Goal: Navigation & Orientation: Find specific page/section

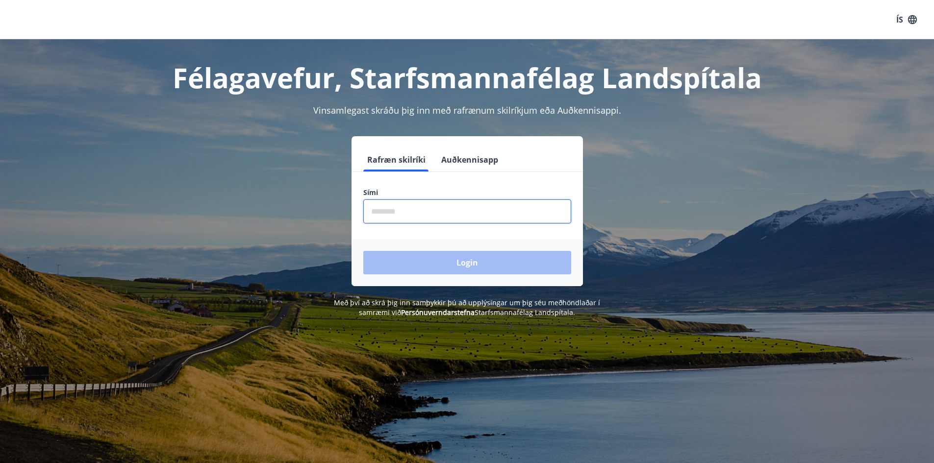
click at [409, 211] on input "phone" at bounding box center [467, 212] width 208 height 24
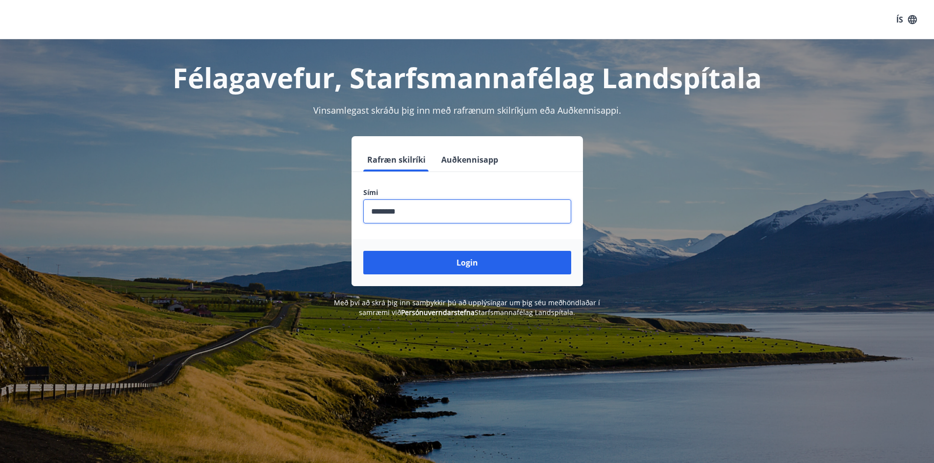
type input "********"
click at [363, 251] on button "Login" at bounding box center [467, 263] width 208 height 24
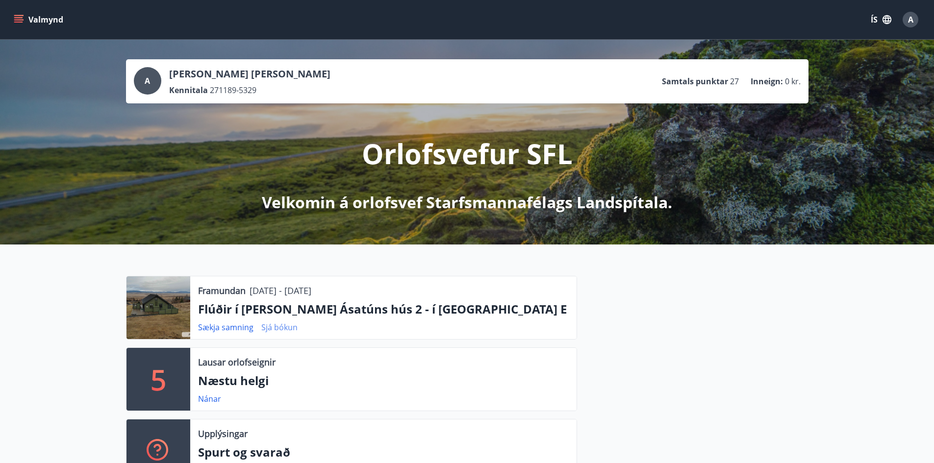
click at [277, 328] on link "Sjá bókun" at bounding box center [279, 327] width 36 height 11
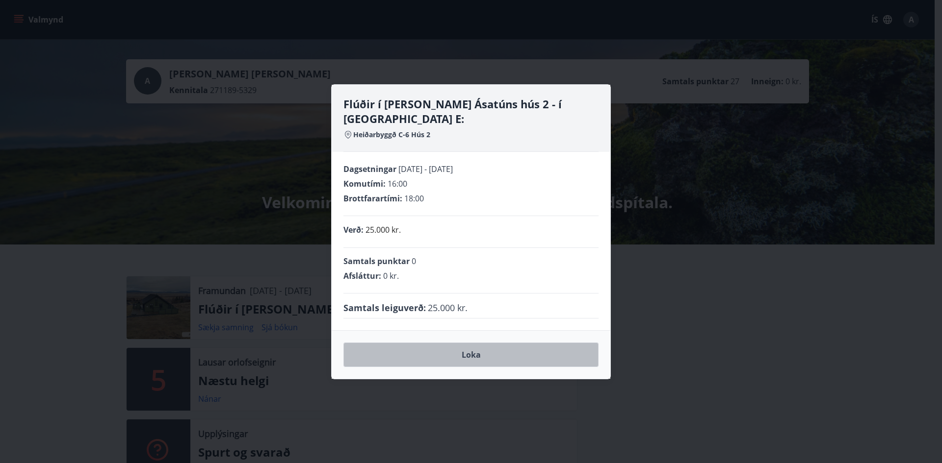
click at [484, 350] on button "Loka" at bounding box center [470, 355] width 255 height 25
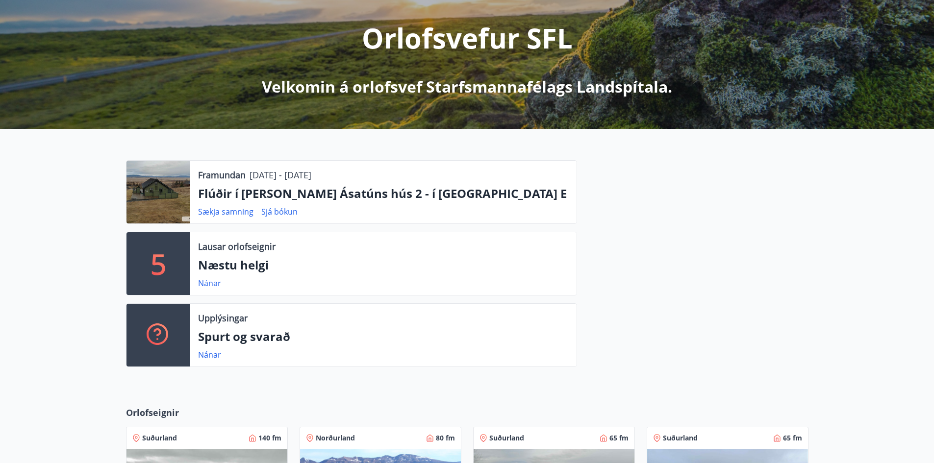
scroll to position [98, 0]
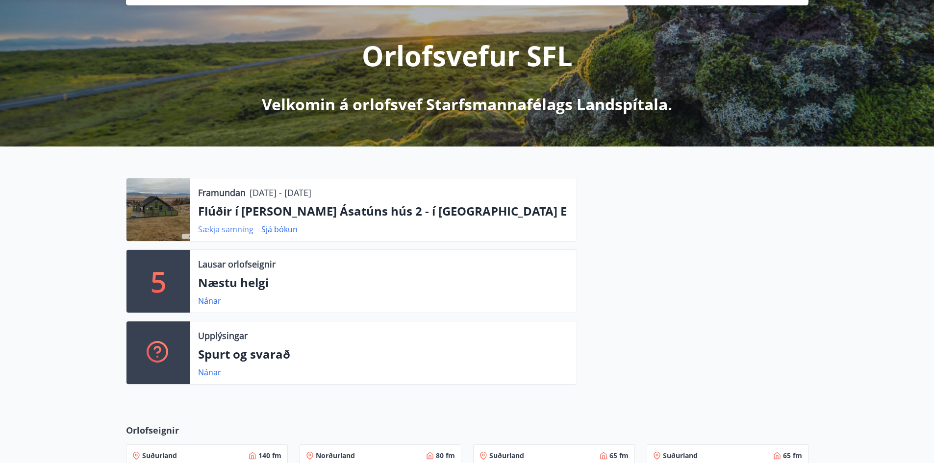
drag, startPoint x: 298, startPoint y: 210, endPoint x: 225, endPoint y: 230, distance: 75.8
click at [225, 230] on link "Sækja samning" at bounding box center [225, 229] width 55 height 11
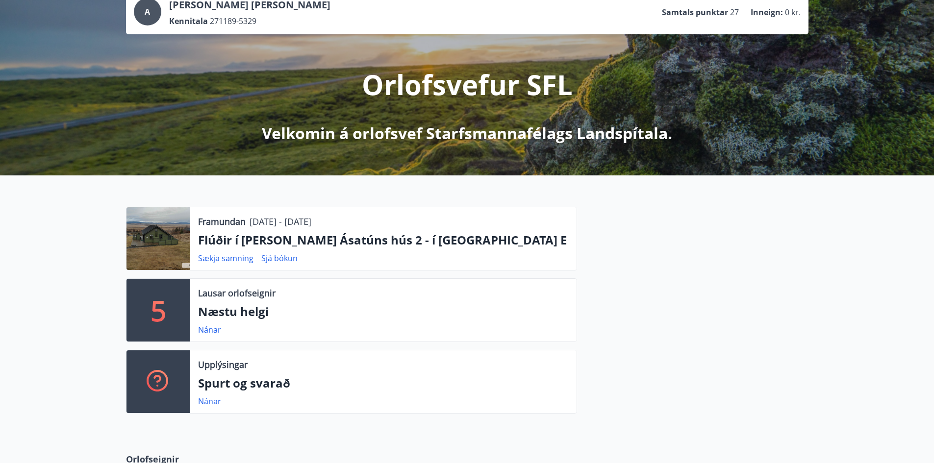
scroll to position [0, 0]
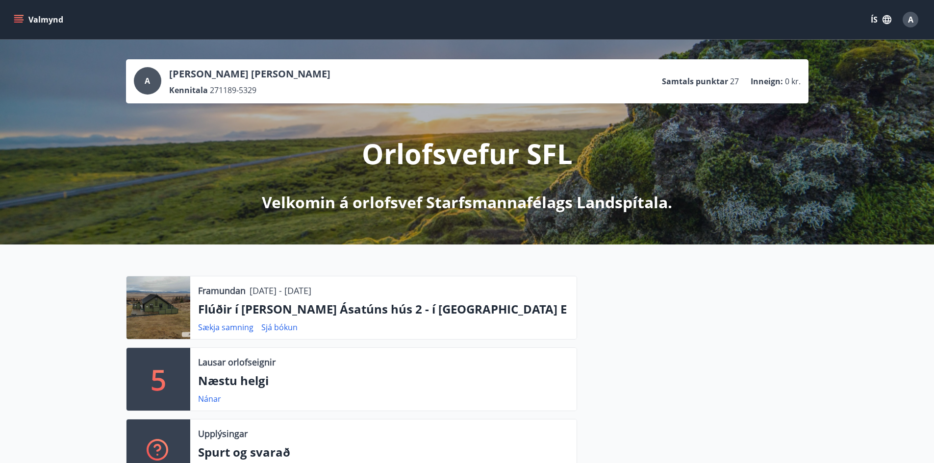
click at [909, 20] on span "A" at bounding box center [910, 19] width 5 height 11
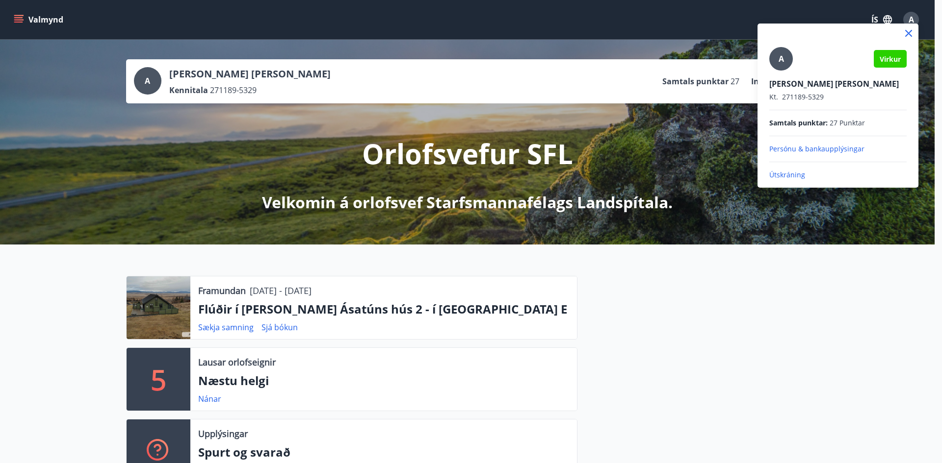
click at [706, 370] on div at bounding box center [471, 231] width 942 height 463
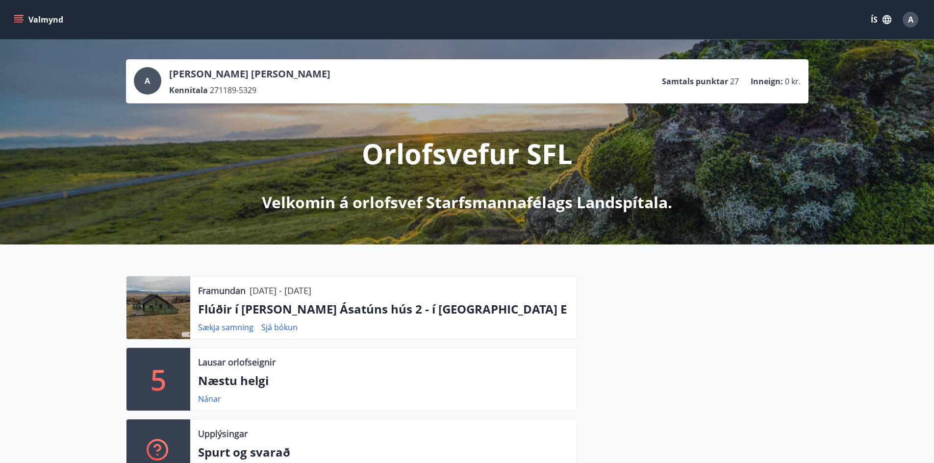
click at [353, 310] on p "Flúðir í [PERSON_NAME] Ásatúns hús 2 - í [GEOGRAPHIC_DATA] E" at bounding box center [383, 309] width 371 height 17
click at [308, 309] on p "Flúðir í [PERSON_NAME] Ásatúns hús 2 - í [GEOGRAPHIC_DATA] E" at bounding box center [383, 309] width 371 height 17
click at [279, 331] on link "Sjá bókun" at bounding box center [279, 327] width 36 height 11
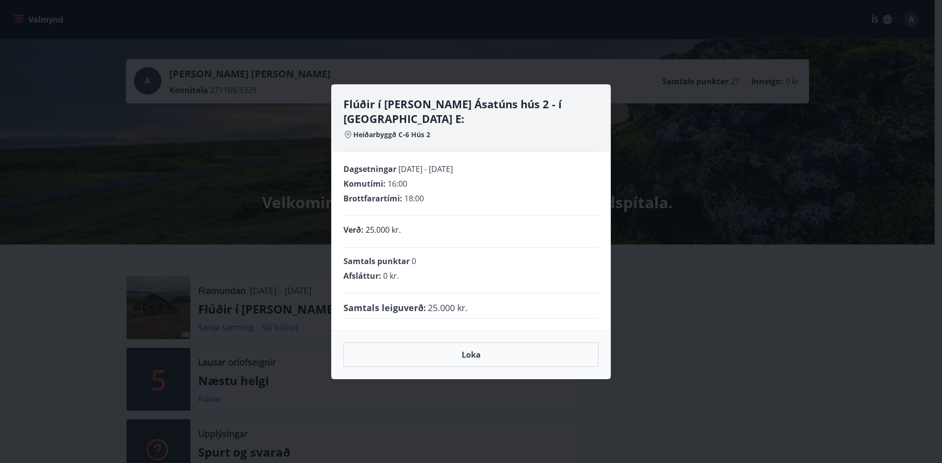
drag, startPoint x: 450, startPoint y: 306, endPoint x: 416, endPoint y: 209, distance: 101.9
drag, startPoint x: 416, startPoint y: 209, endPoint x: 397, endPoint y: 128, distance: 83.5
click at [397, 130] on span "Heiðarbyggð C-6 Hús 2" at bounding box center [391, 135] width 77 height 10
click at [465, 349] on button "Loka" at bounding box center [470, 355] width 255 height 25
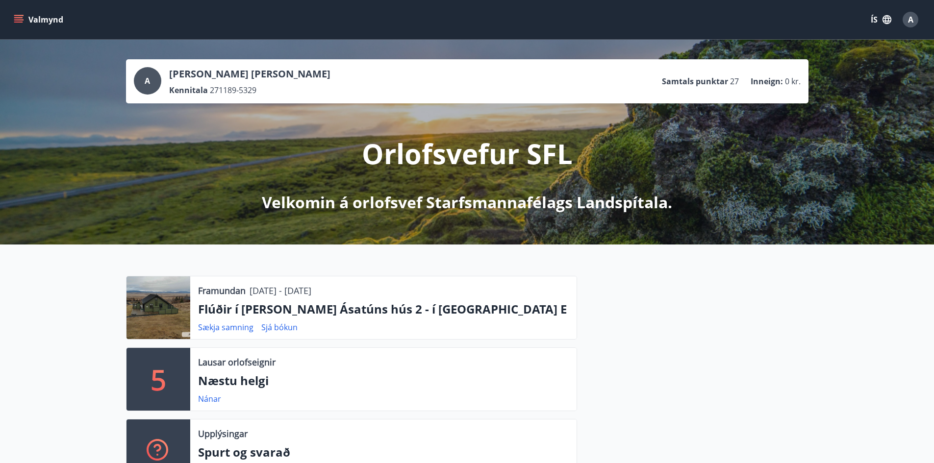
click at [259, 78] on p "[PERSON_NAME] [PERSON_NAME]" at bounding box center [249, 74] width 161 height 14
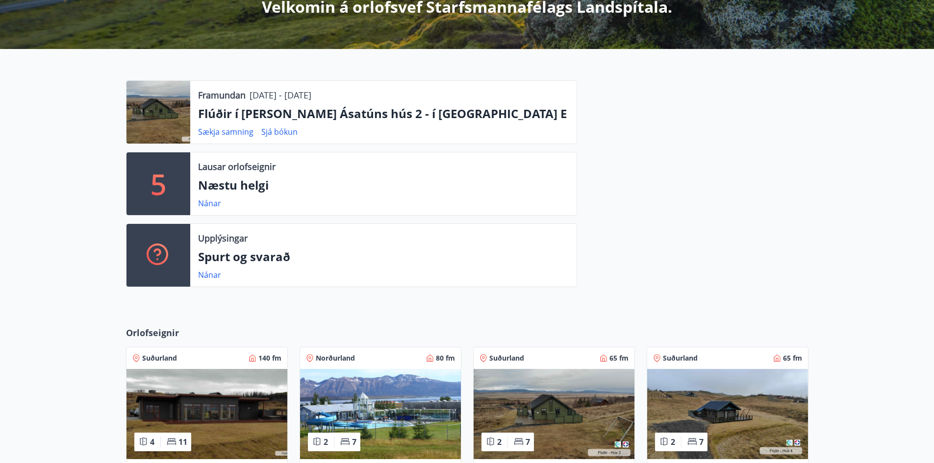
scroll to position [196, 0]
click at [210, 273] on link "Nánar" at bounding box center [209, 274] width 23 height 11
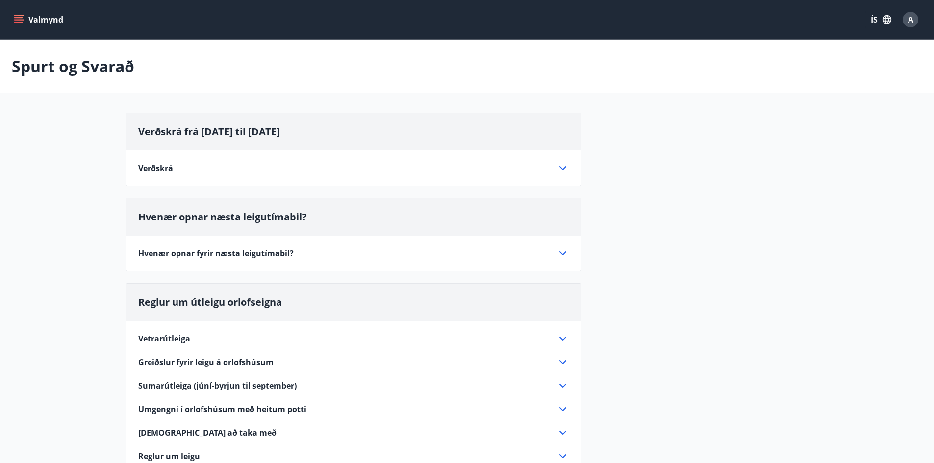
click at [874, 15] on button "ÍS" at bounding box center [881, 20] width 31 height 18
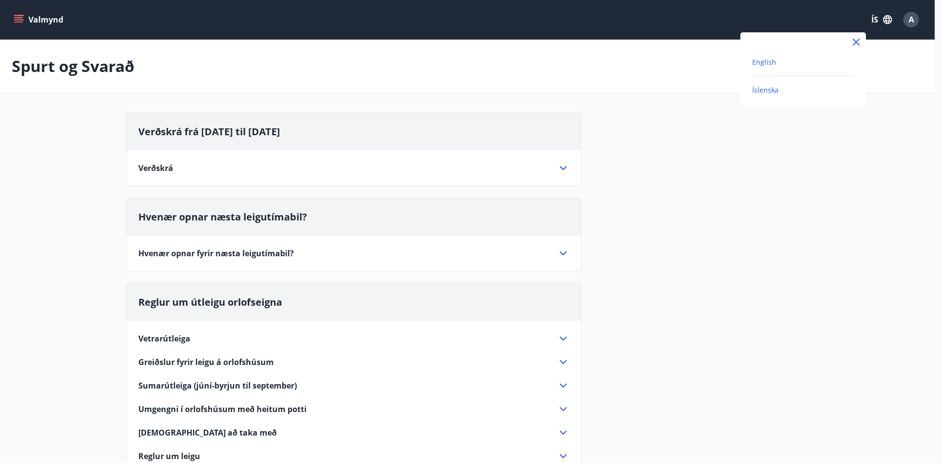
click at [768, 66] on span "English" at bounding box center [764, 61] width 24 height 9
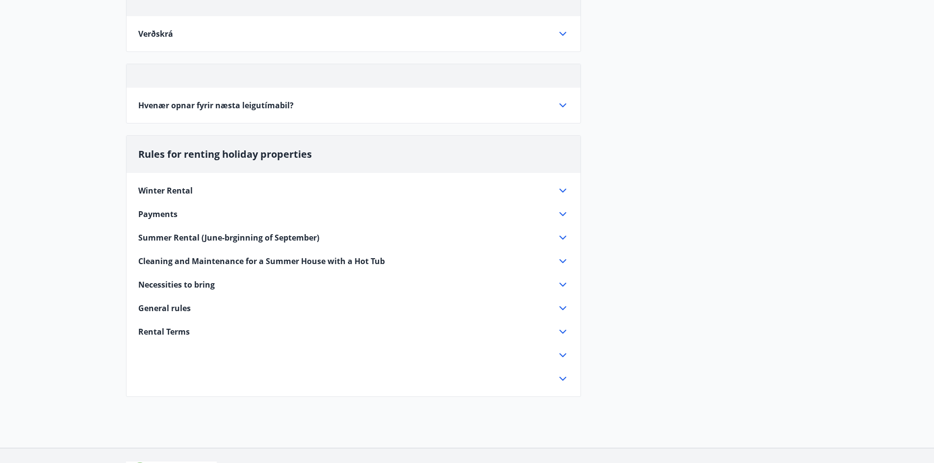
scroll to position [188, 0]
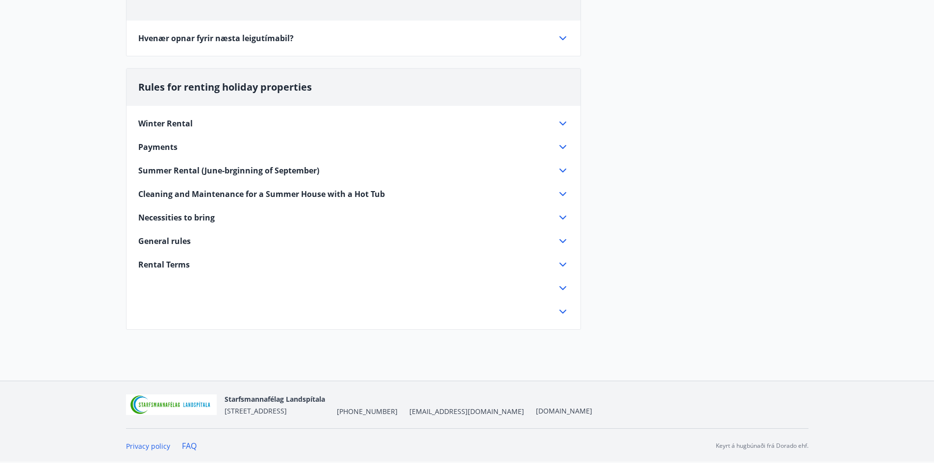
click at [564, 312] on icon at bounding box center [563, 312] width 7 height 4
click at [566, 290] on icon at bounding box center [563, 288] width 12 height 12
click at [562, 267] on icon at bounding box center [563, 265] width 12 height 12
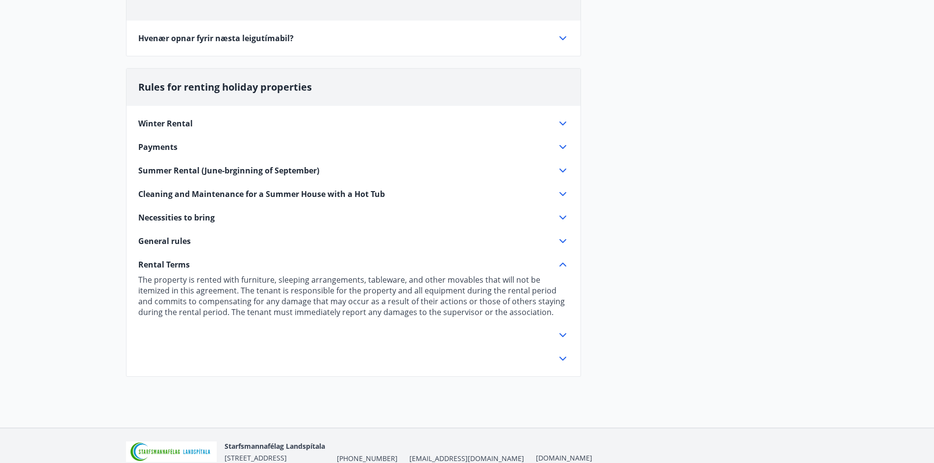
click at [561, 242] on icon at bounding box center [563, 241] width 12 height 12
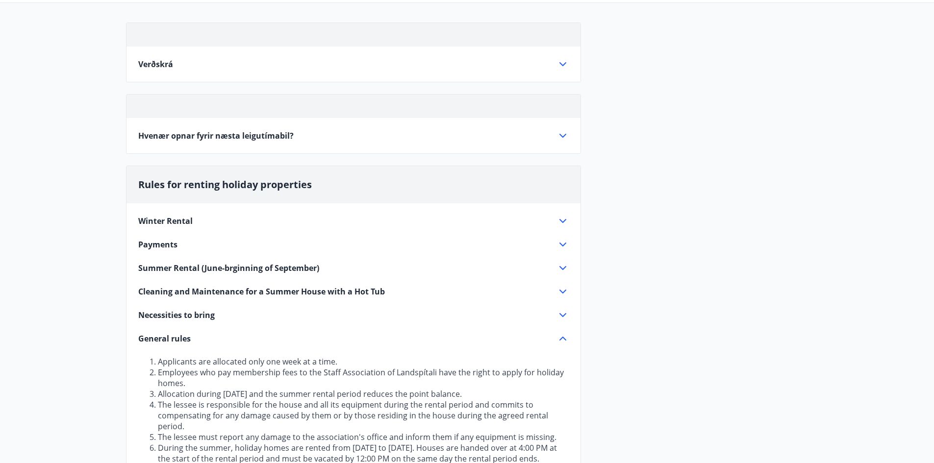
scroll to position [90, 0]
click at [558, 245] on icon at bounding box center [563, 245] width 12 height 12
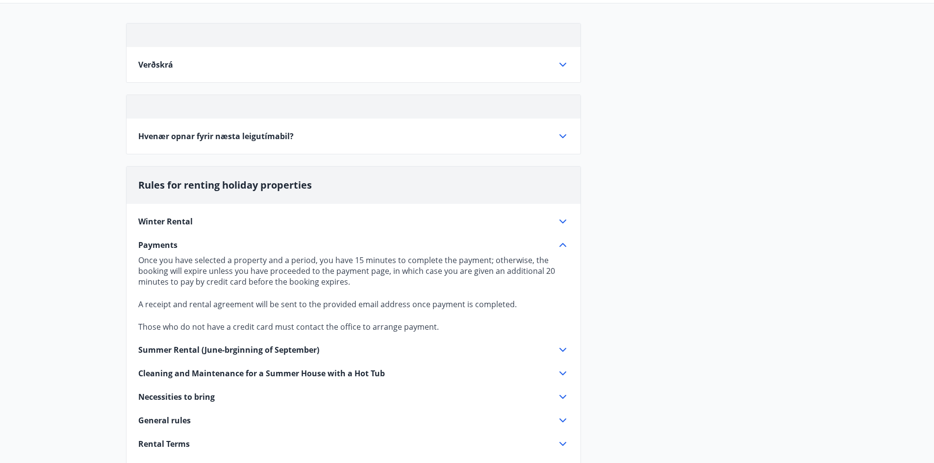
click at [563, 222] on icon at bounding box center [563, 222] width 12 height 12
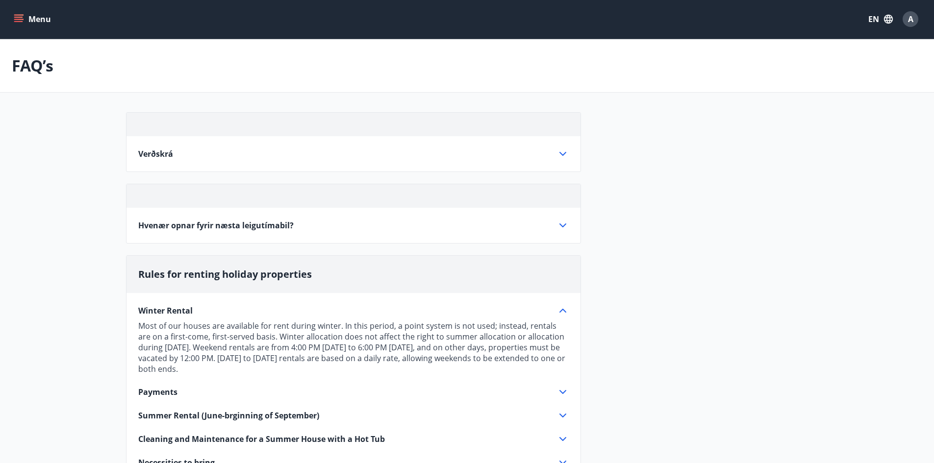
scroll to position [0, 0]
click at [18, 19] on icon "menu" at bounding box center [19, 20] width 10 height 10
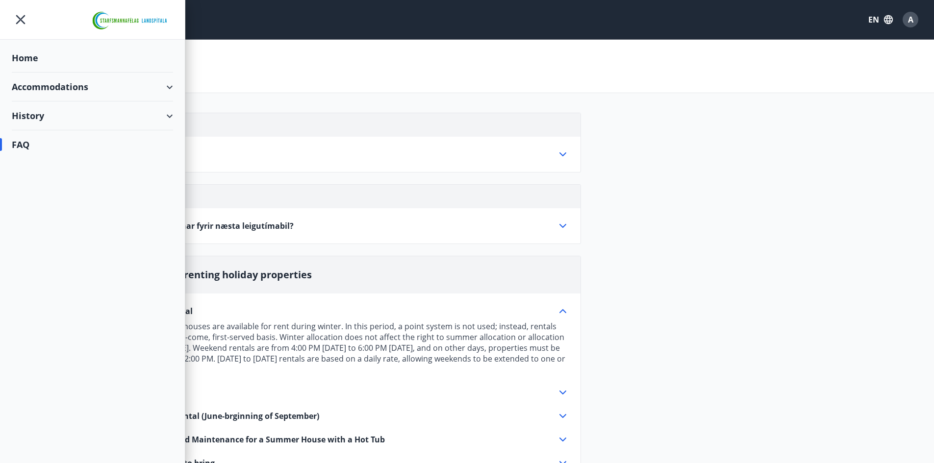
click at [168, 88] on div "Accommodations" at bounding box center [92, 87] width 161 height 29
click at [38, 110] on div "Offers" at bounding box center [93, 112] width 146 height 21
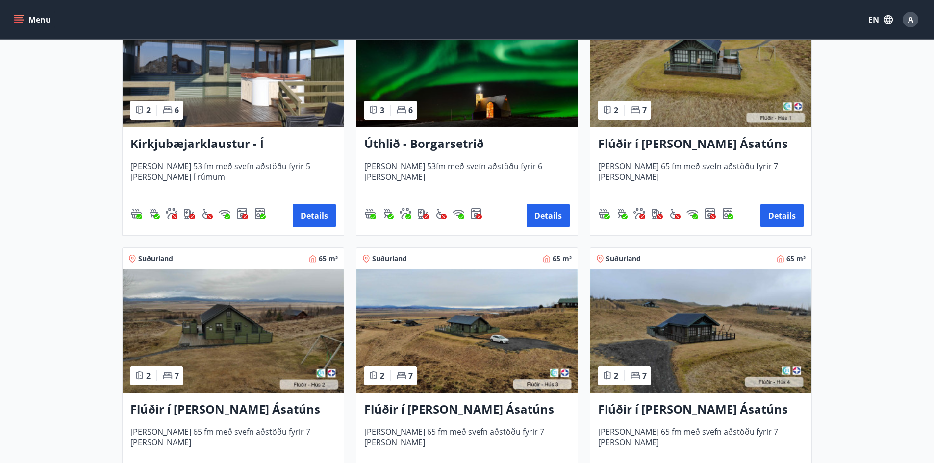
scroll to position [49, 0]
